Goal: Use online tool/utility: Use online tool/utility

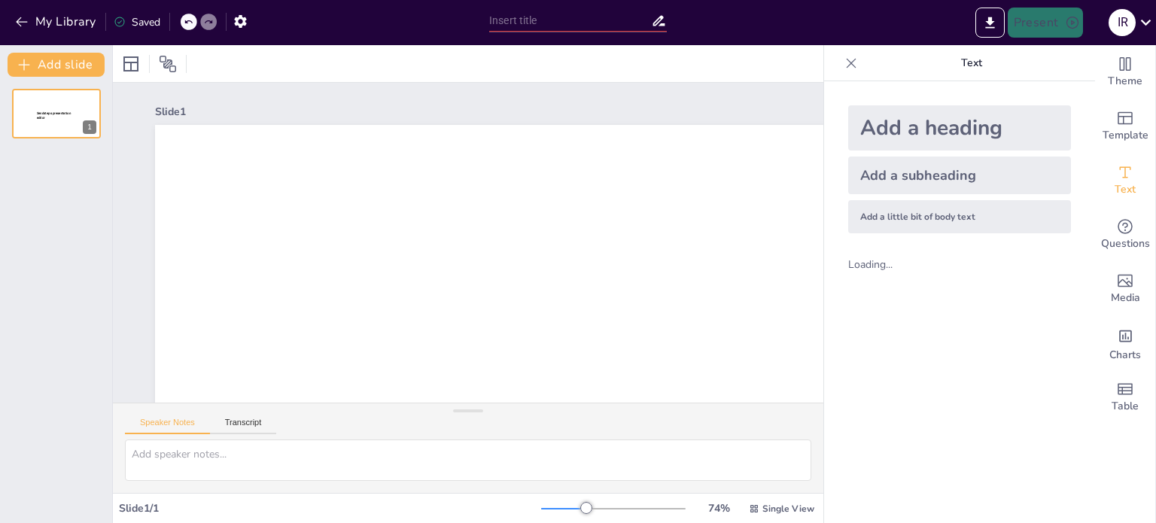
type input "New Sendsteps"
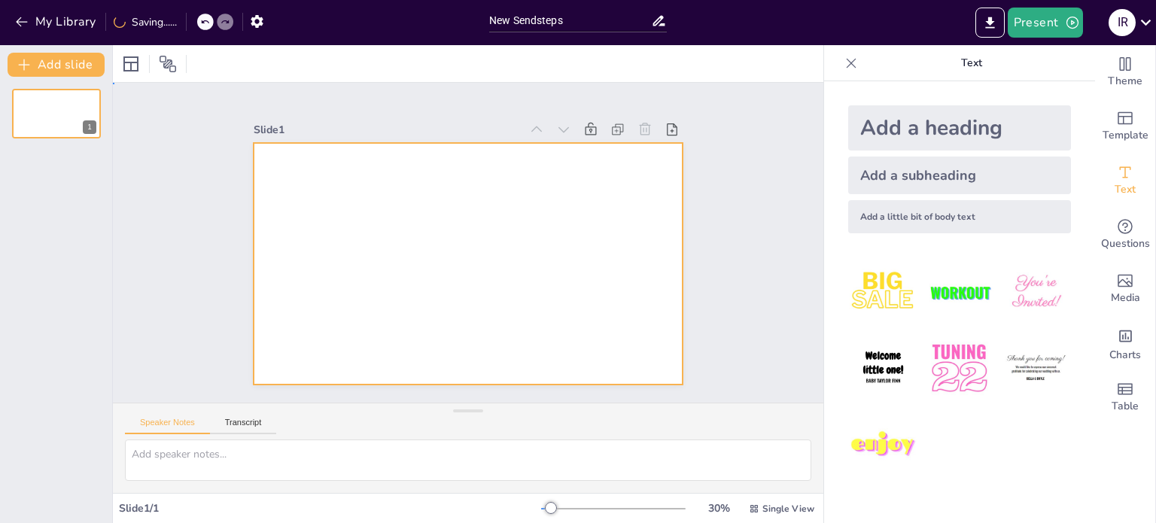
click at [333, 170] on div at bounding box center [455, 260] width 489 height 448
click at [303, 168] on div at bounding box center [452, 257] width 467 height 481
click at [303, 168] on div at bounding box center [451, 230] width 448 height 489
click at [307, 187] on div at bounding box center [461, 262] width 483 height 363
click at [631, 306] on icon at bounding box center [641, 316] width 20 height 20
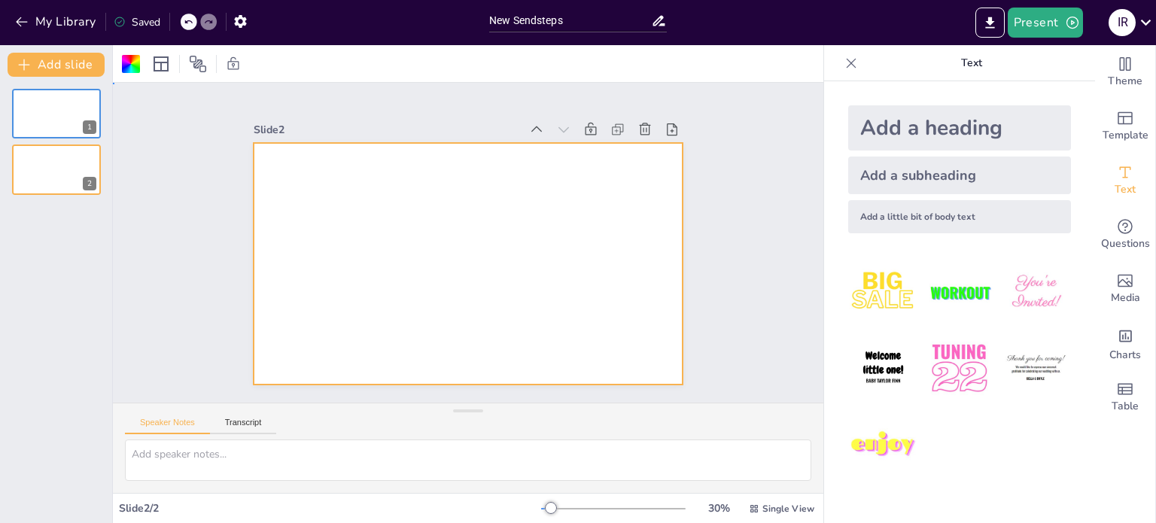
click at [292, 221] on div at bounding box center [460, 261] width 491 height 395
click at [161, 60] on icon at bounding box center [161, 64] width 18 height 18
click at [164, 59] on icon at bounding box center [161, 64] width 18 height 18
click at [590, 236] on icon at bounding box center [600, 246] width 20 height 20
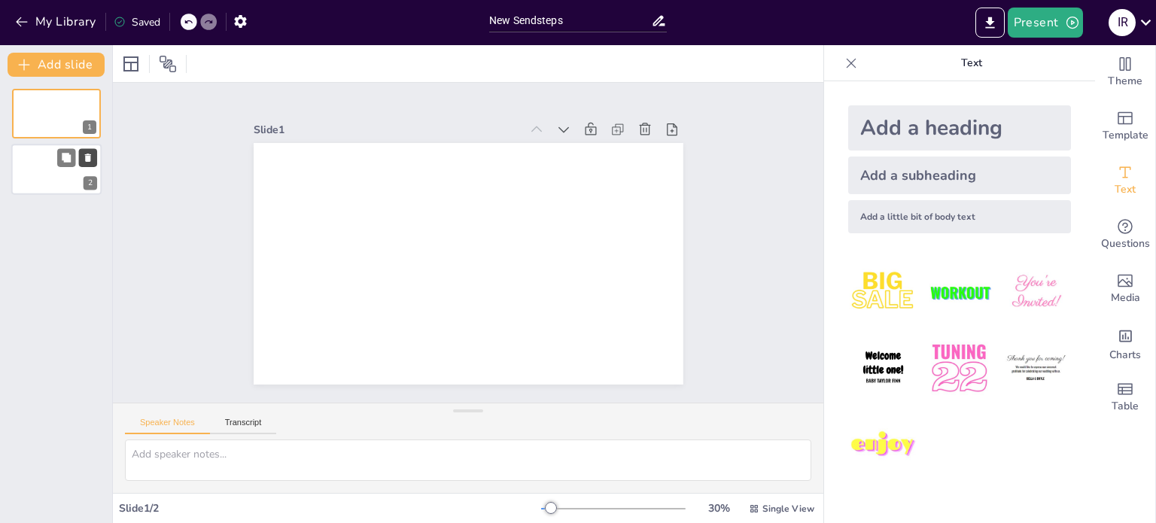
click at [87, 155] on icon at bounding box center [88, 158] width 11 height 11
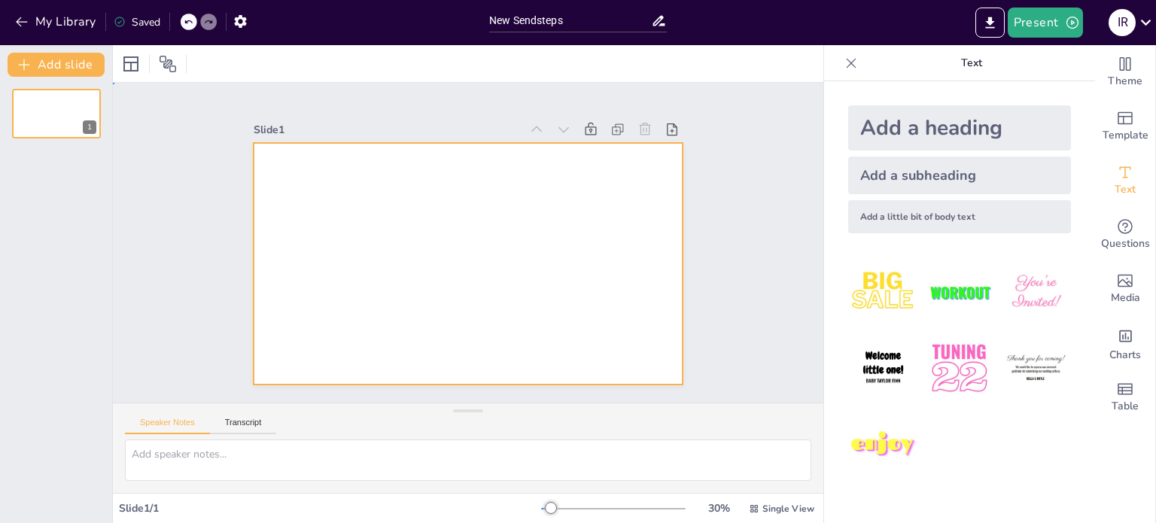
click at [343, 238] on div at bounding box center [458, 261] width 493 height 424
click at [162, 62] on icon at bounding box center [161, 63] width 15 height 15
click at [285, 181] on div at bounding box center [455, 260] width 489 height 448
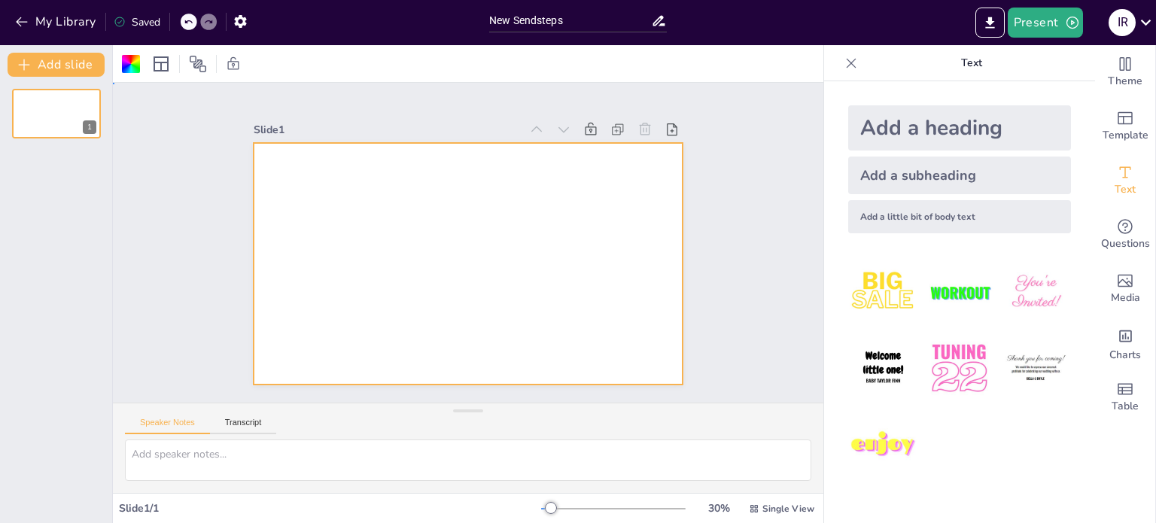
click at [285, 181] on div at bounding box center [455, 260] width 489 height 448
click at [202, 454] on textarea at bounding box center [468, 460] width 687 height 41
type textarea "s"
click at [763, 508] on span "Single View" at bounding box center [789, 509] width 52 height 12
click at [742, 475] on font "Lijstweergave" at bounding box center [734, 475] width 65 height 14
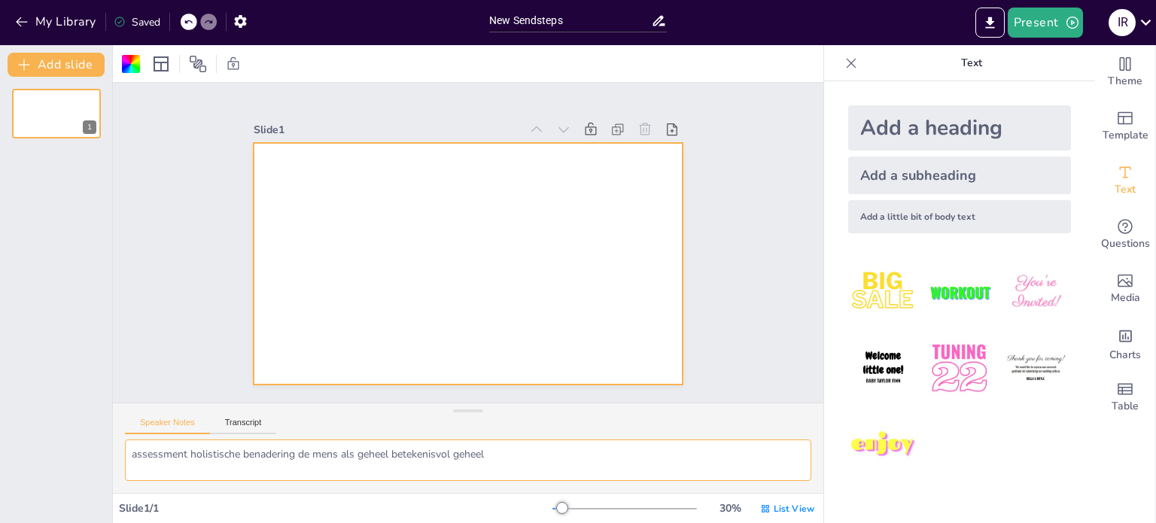
click at [190, 453] on textarea "assessment holistische benadering de mens als geheel betekenisvol geheel" at bounding box center [468, 460] width 687 height 41
click at [242, 472] on textarea "assessment holistische benadering de mens als geheel betekenisvol geheel" at bounding box center [468, 460] width 687 height 41
click at [224, 472] on textarea "assessment holistische benadering \ de mens als geheel betekenisvol geheel" at bounding box center [468, 460] width 687 height 41
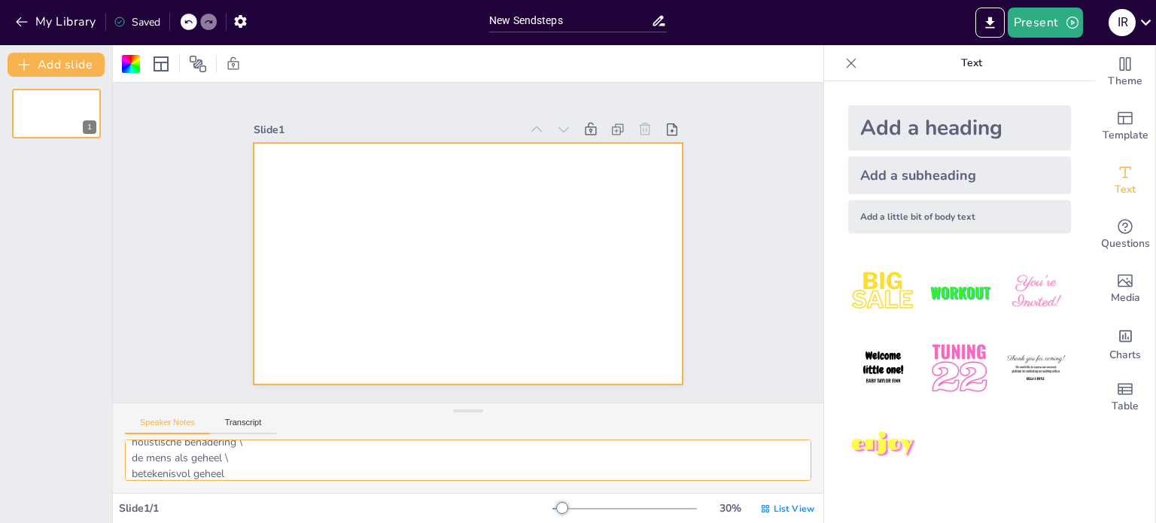
click at [231, 458] on textarea "assessment holistische benadering \ de mens als geheel \ betekenisvol geheel" at bounding box center [468, 460] width 687 height 41
click at [259, 440] on textarea "assessment holistische benadering \ de mens als geheel betekenisvol geheel" at bounding box center [468, 460] width 687 height 41
click at [241, 475] on textarea "assessment holistische benadering de mens als geheel betekenisvol geheel" at bounding box center [468, 460] width 687 height 41
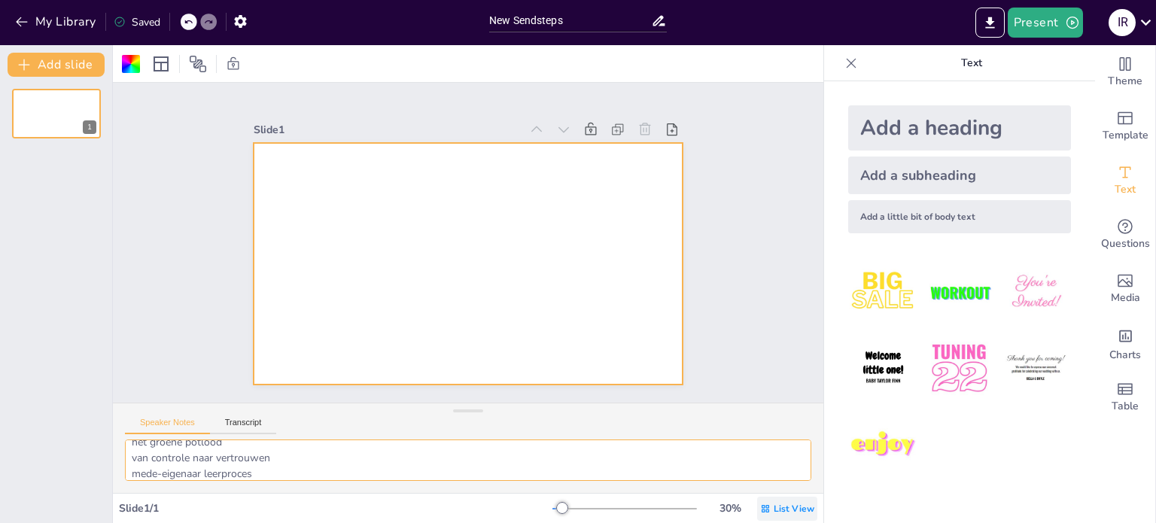
type textarea "assessment holistische benadering de mens als geheel betekenisvol geheel dialog…"
click at [774, 508] on span "List View" at bounding box center [794, 509] width 41 height 12
click at [1025, 23] on button "Present" at bounding box center [1045, 23] width 75 height 30
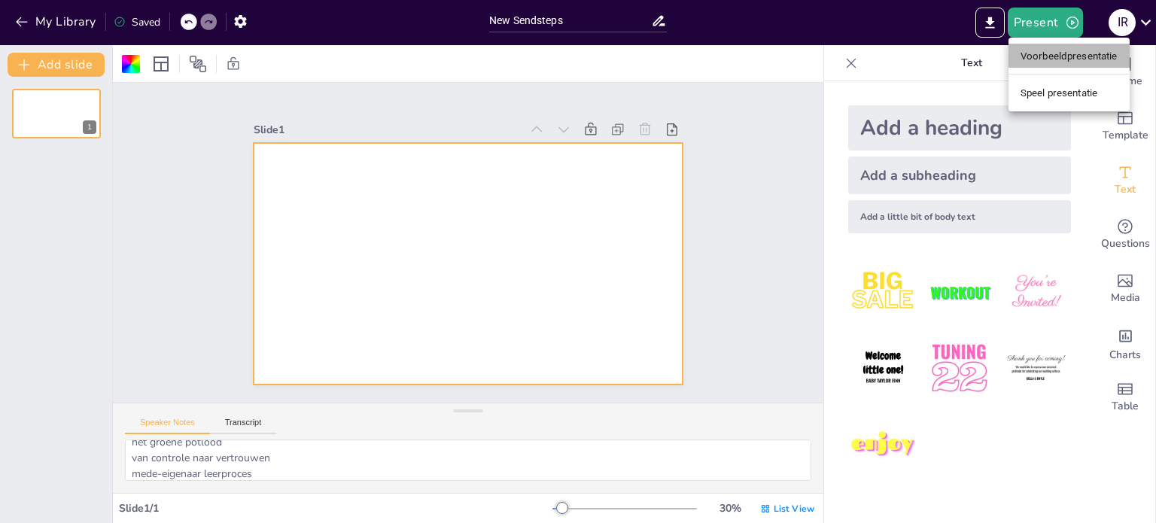
click at [1040, 62] on font "Voorbeeldpresentatie" at bounding box center [1069, 55] width 97 height 11
